Goal: Task Accomplishment & Management: Use online tool/utility

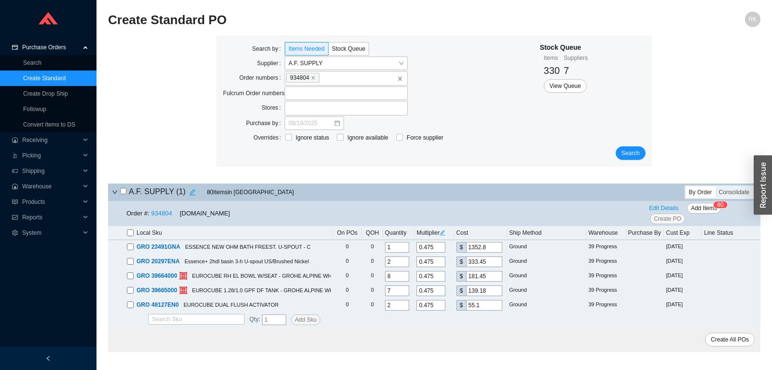
click at [59, 76] on link "Create Standard" at bounding box center [44, 78] width 42 height 7
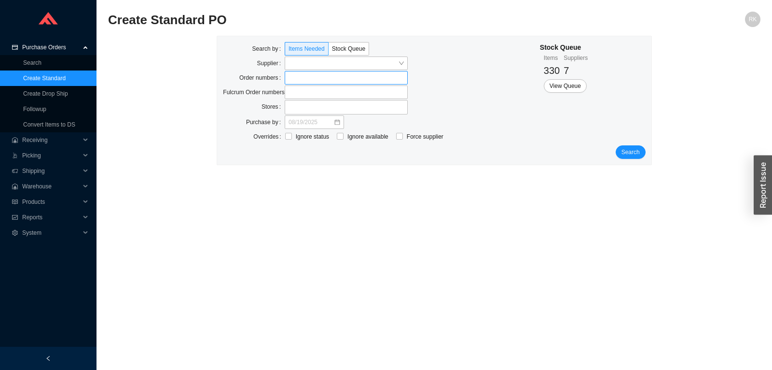
click at [313, 81] on label at bounding box center [346, 78] width 123 height 14
click at [293, 81] on input at bounding box center [289, 77] width 7 height 11
click at [636, 154] on span "Search" at bounding box center [631, 153] width 18 height 10
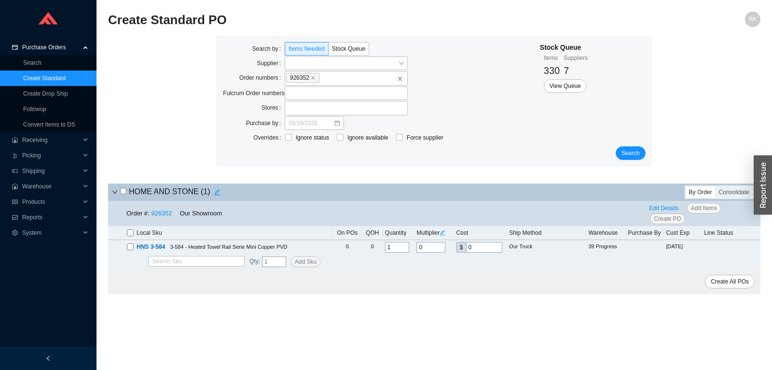
click at [119, 193] on div "HOME AND STONE ( 1 )" at bounding box center [327, 192] width 430 height 14
click at [126, 191] on input "checkbox" at bounding box center [123, 191] width 6 height 6
checkbox input "true"
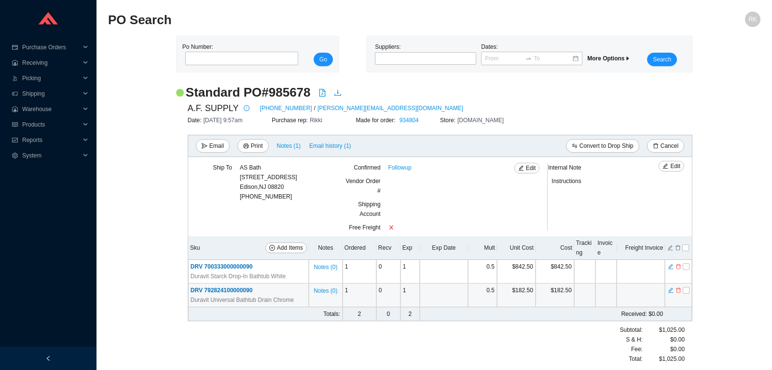
scroll to position [2, 0]
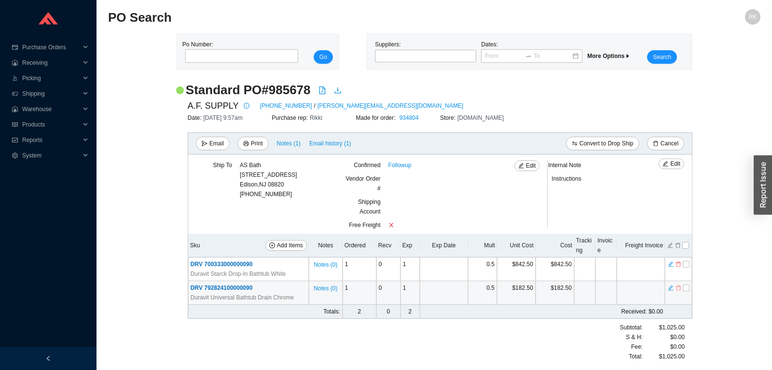
click at [677, 288] on icon "delete" at bounding box center [679, 287] width 6 height 7
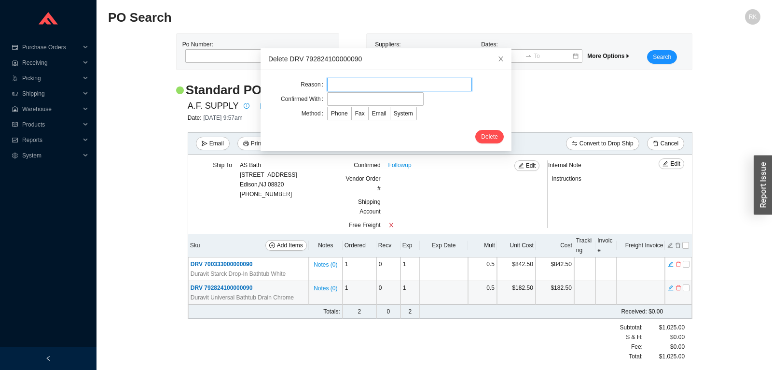
click at [375, 84] on input "text" at bounding box center [399, 85] width 145 height 14
drag, startPoint x: 367, startPoint y: 86, endPoint x: 291, endPoint y: 78, distance: 77.2
click at [327, 78] on input "kk" at bounding box center [399, 85] width 145 height 14
type input "per dov"
type input "ian"
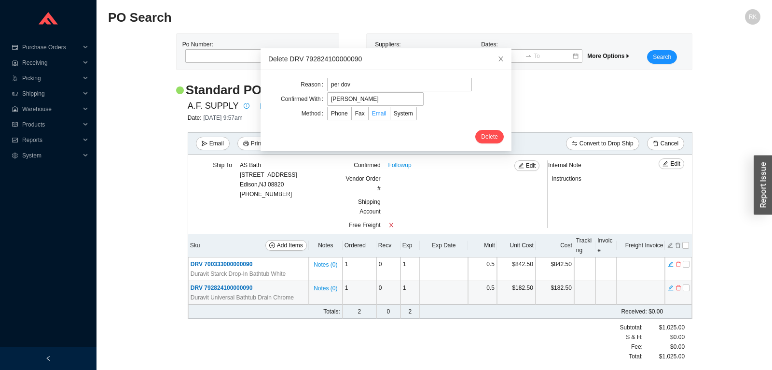
click at [373, 113] on span "Email" at bounding box center [379, 113] width 14 height 7
click at [369, 115] on input "Email" at bounding box center [369, 115] width 0 height 0
click at [488, 141] on span "Delete" at bounding box center [489, 137] width 17 height 10
